Goal: Information Seeking & Learning: Check status

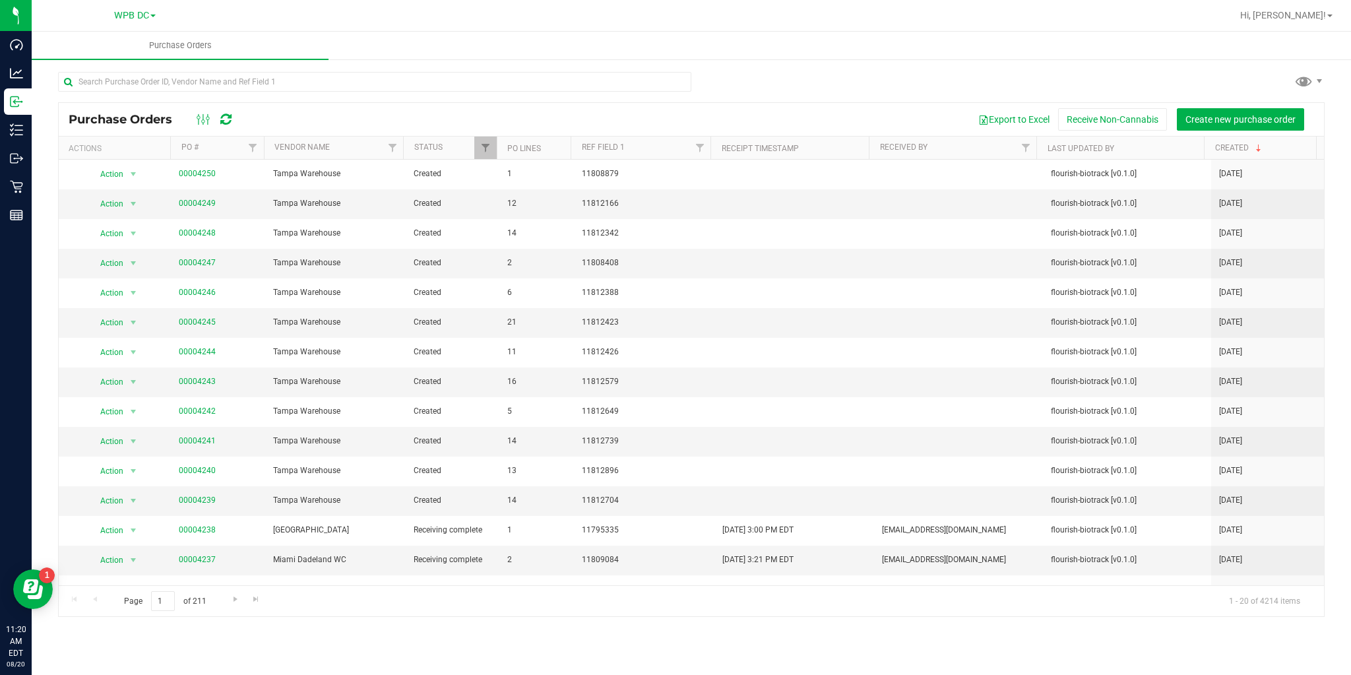
click at [224, 119] on icon at bounding box center [225, 119] width 11 height 13
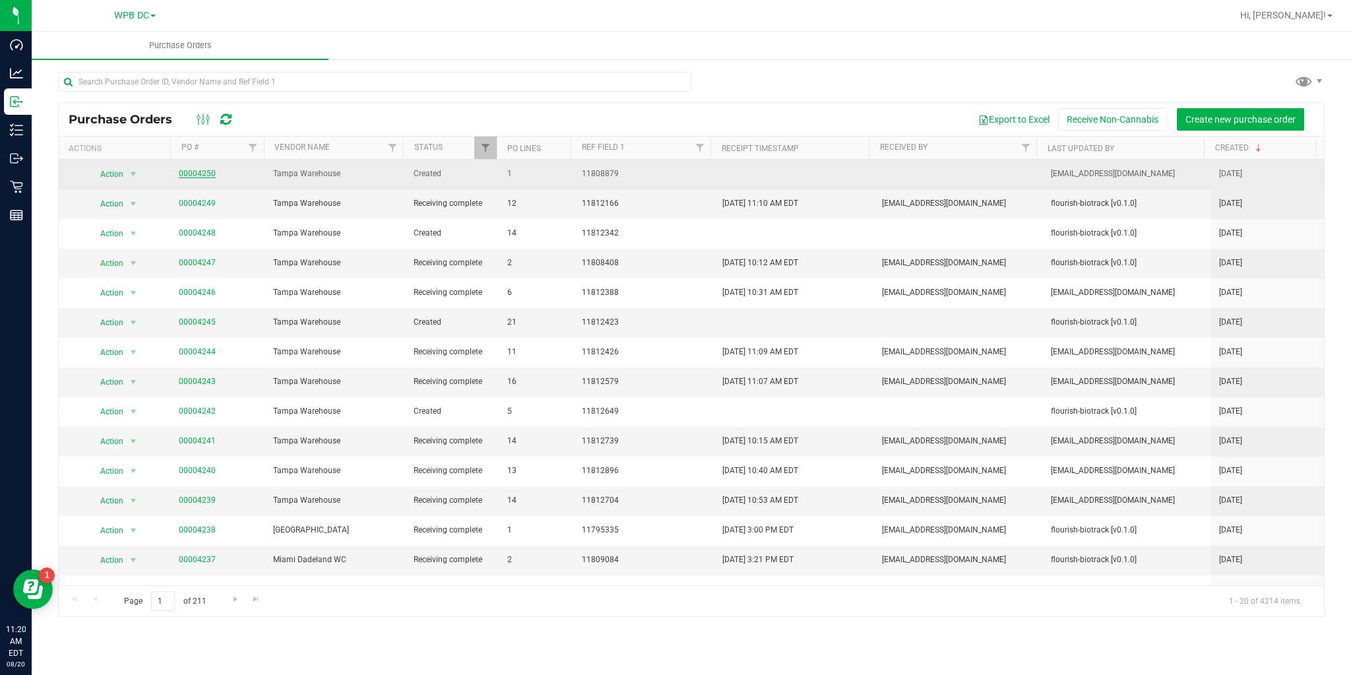
click at [200, 174] on link "00004250" at bounding box center [197, 173] width 37 height 9
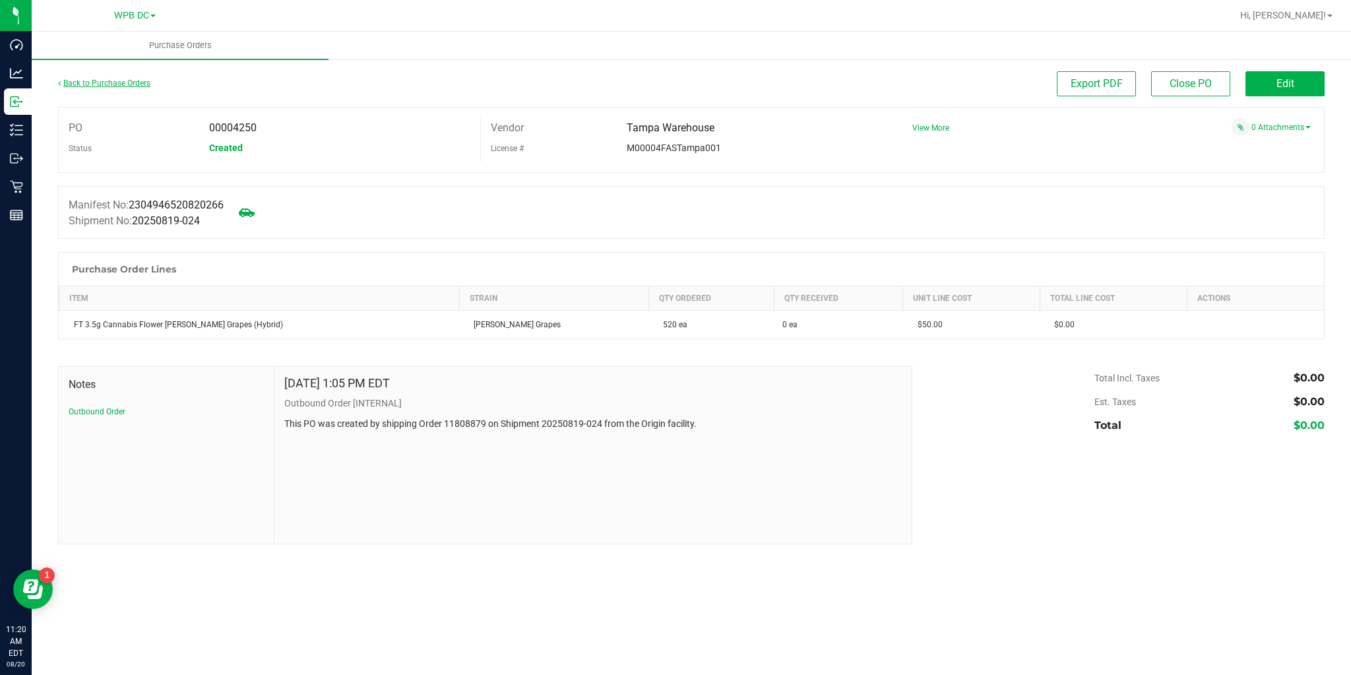
click at [121, 80] on link "Back to Purchase Orders" at bounding box center [104, 82] width 92 height 9
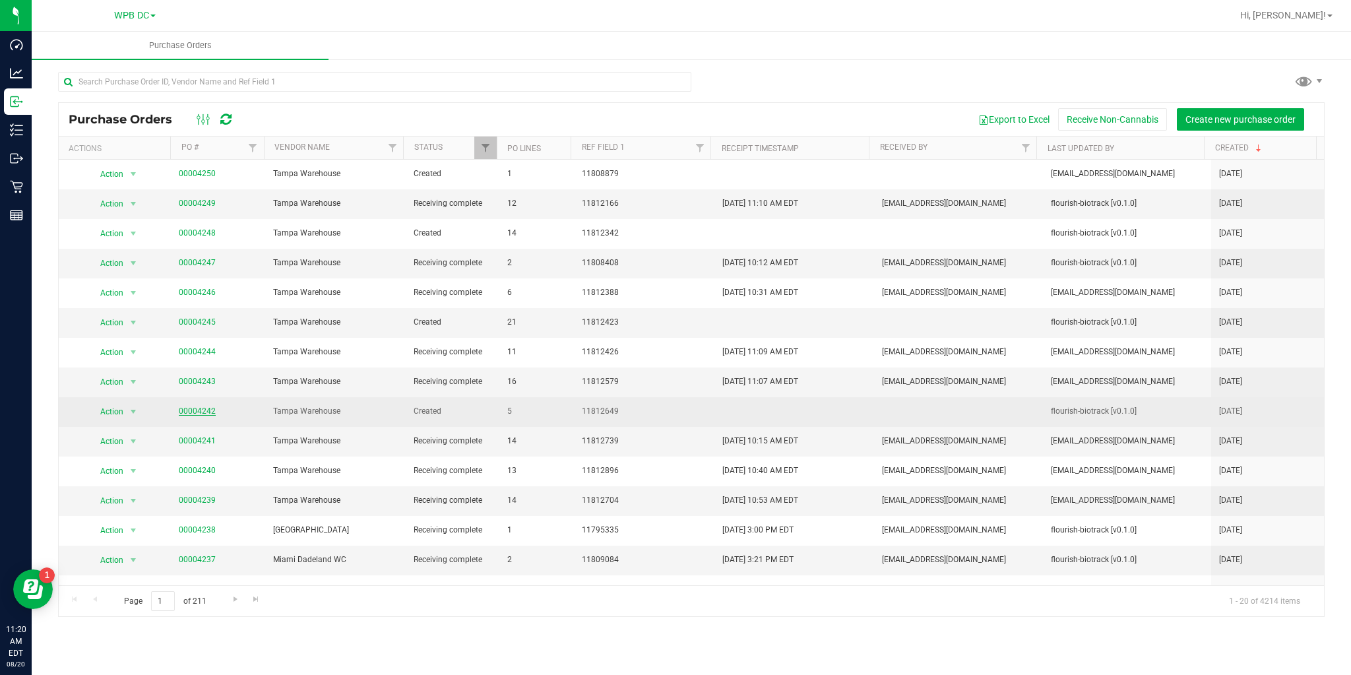
click at [202, 410] on link "00004242" at bounding box center [197, 410] width 37 height 9
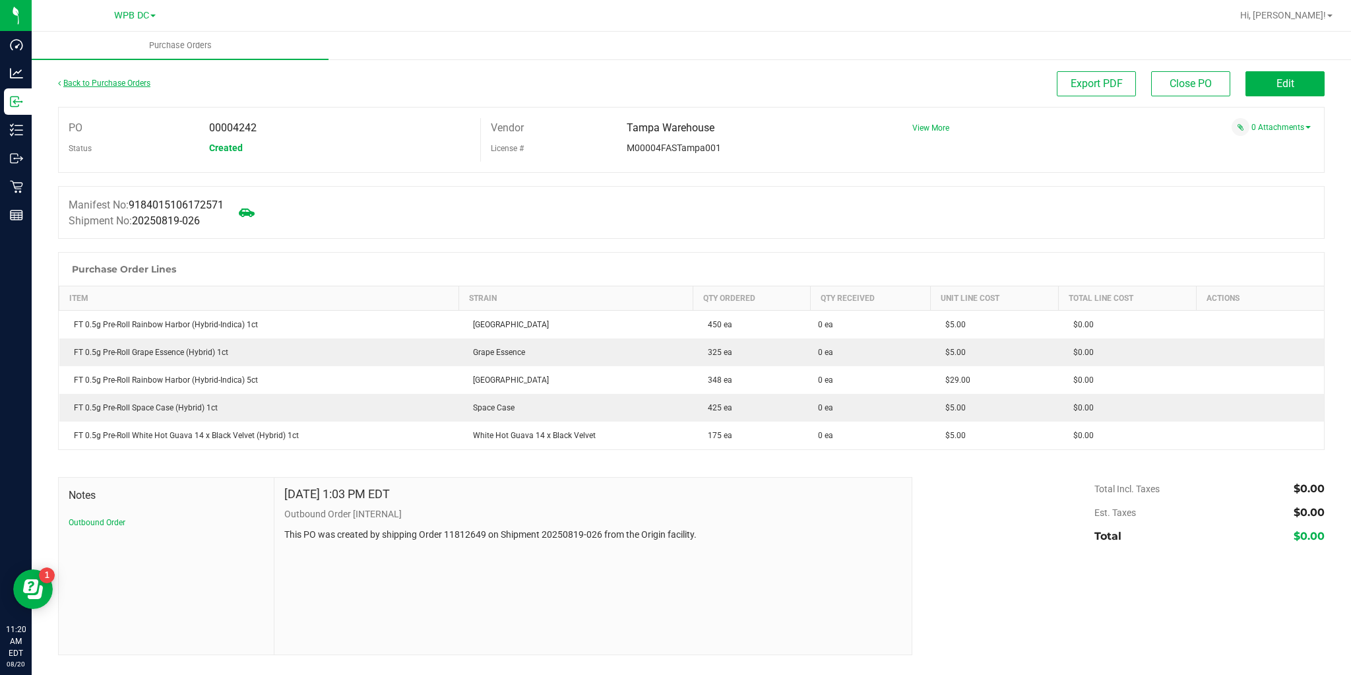
click at [129, 83] on link "Back to Purchase Orders" at bounding box center [104, 82] width 92 height 9
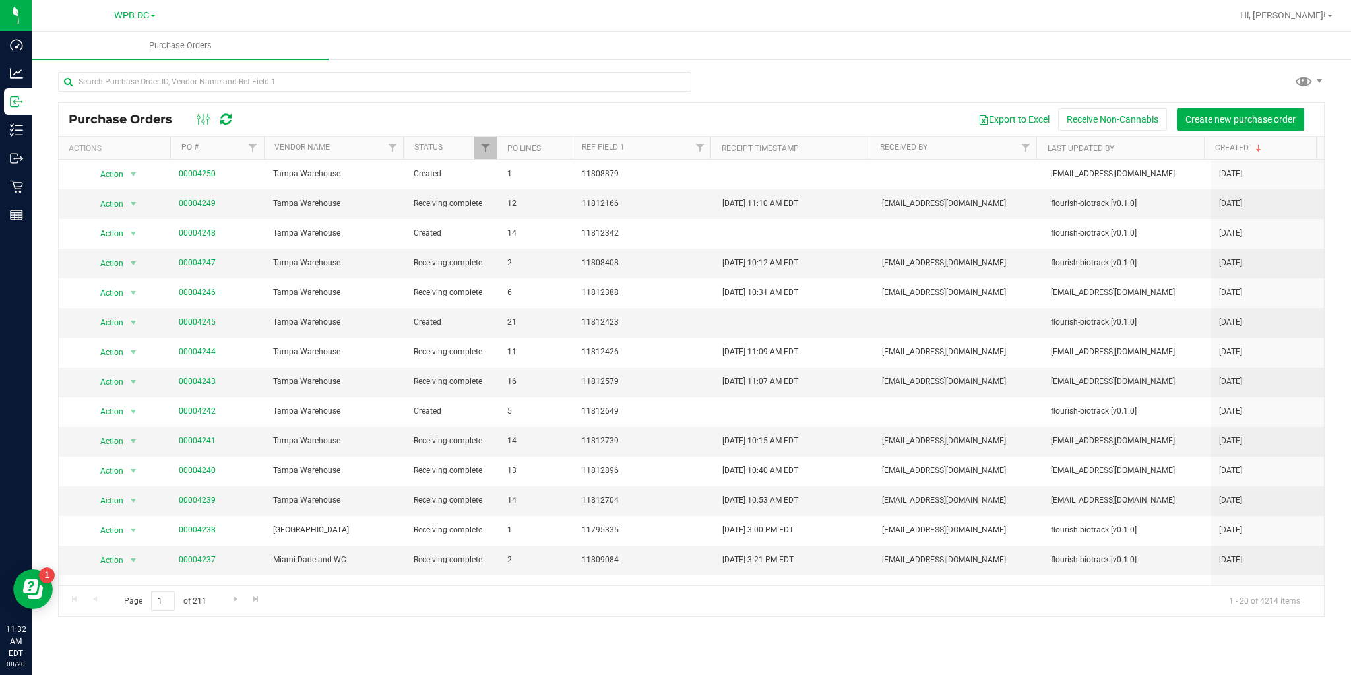
click at [227, 121] on icon at bounding box center [225, 119] width 11 height 13
click at [223, 124] on icon at bounding box center [225, 119] width 11 height 13
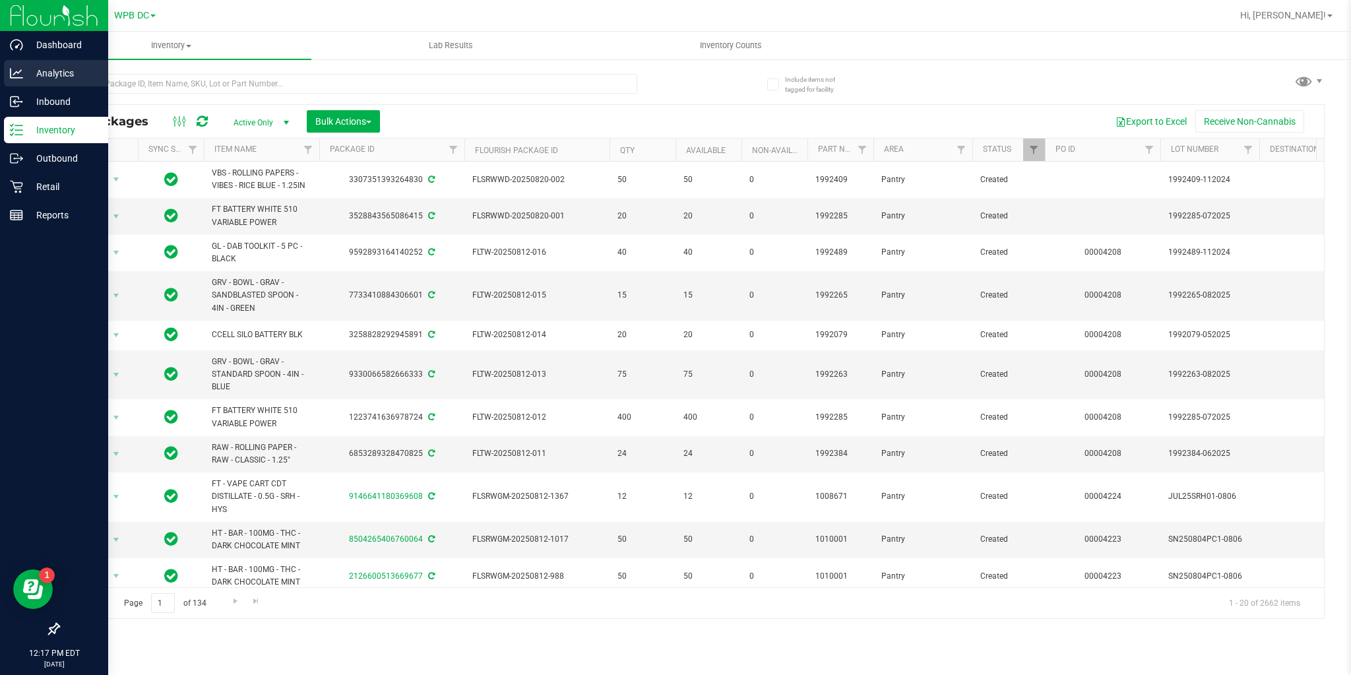
click at [28, 67] on p "Analytics" at bounding box center [62, 73] width 79 height 16
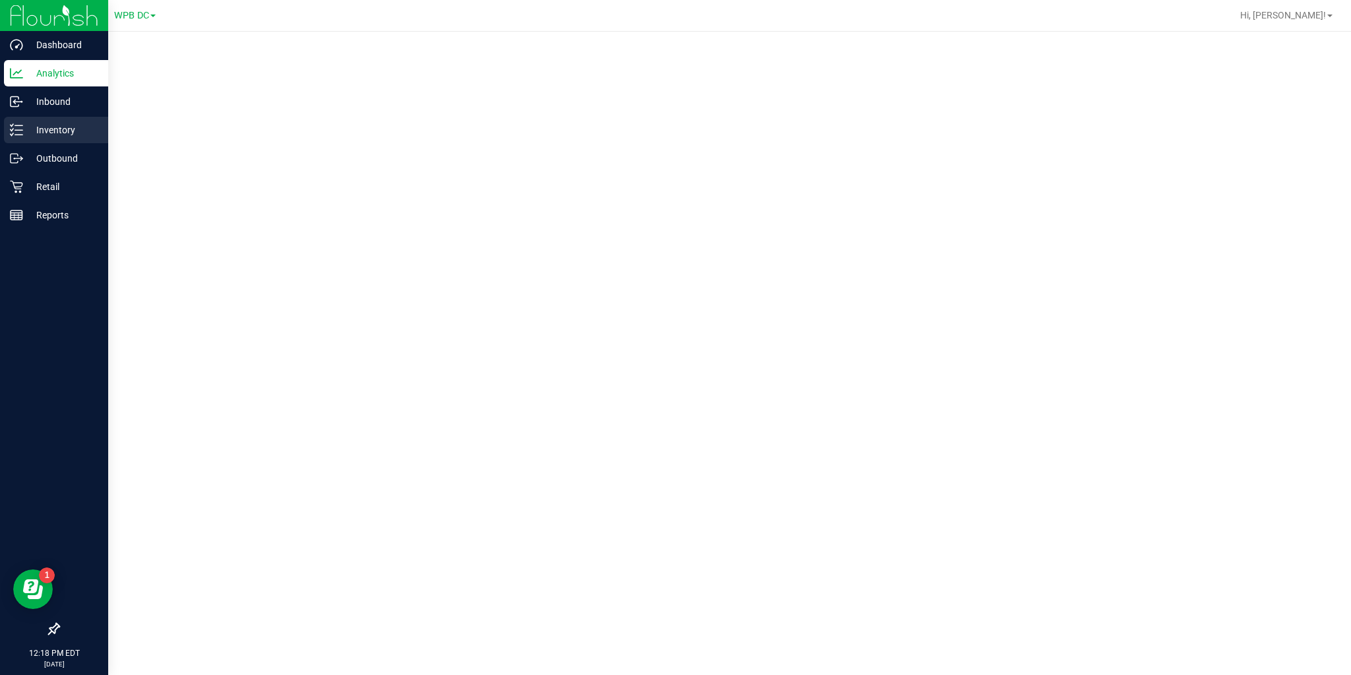
click at [16, 130] on line at bounding box center [18, 130] width 7 height 0
